Goal: Task Accomplishment & Management: Complete application form

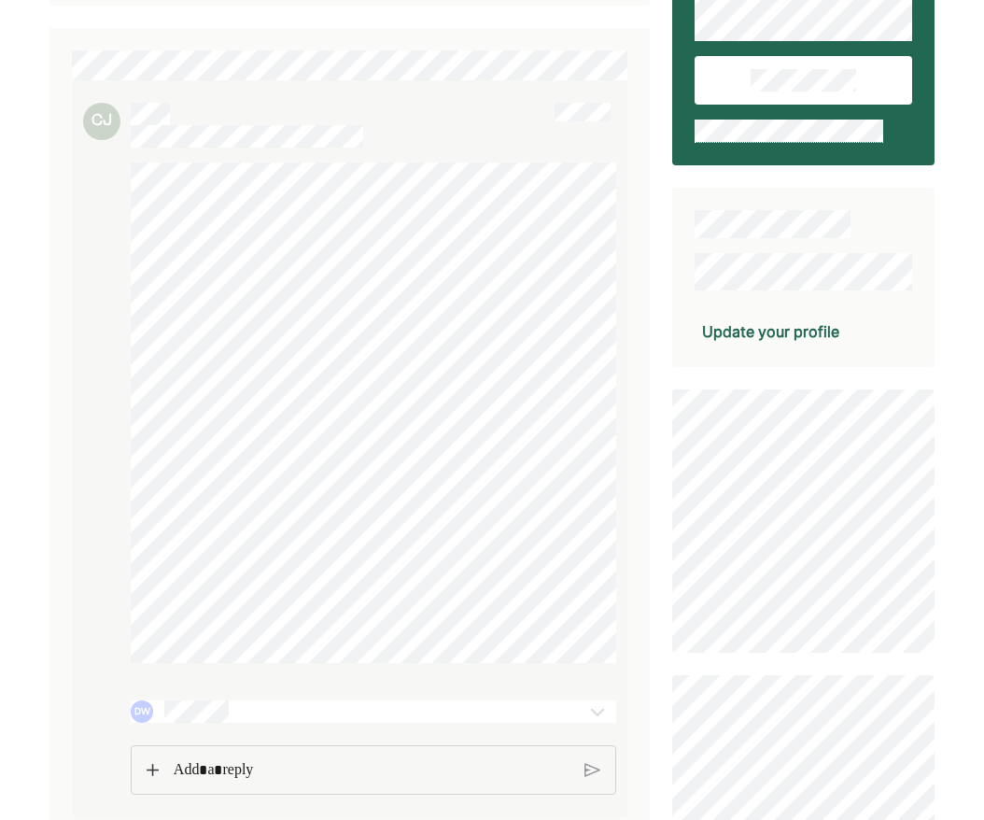
scroll to position [257, 0]
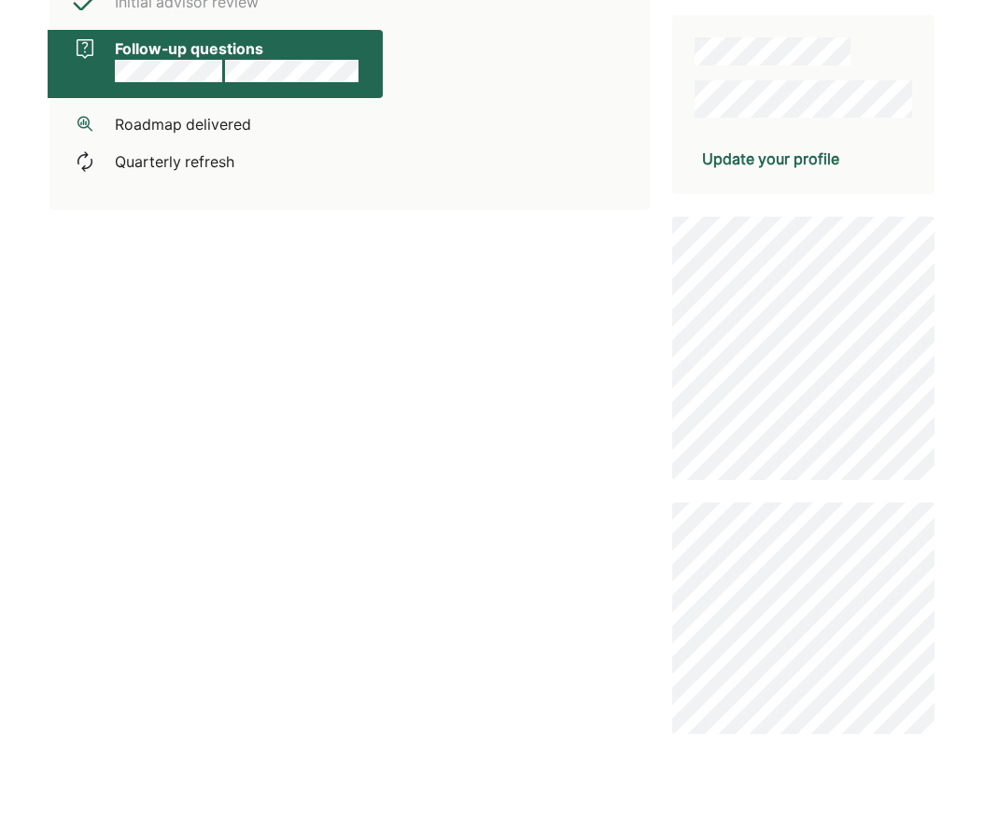
scroll to position [535, 0]
